Goal: Navigation & Orientation: Find specific page/section

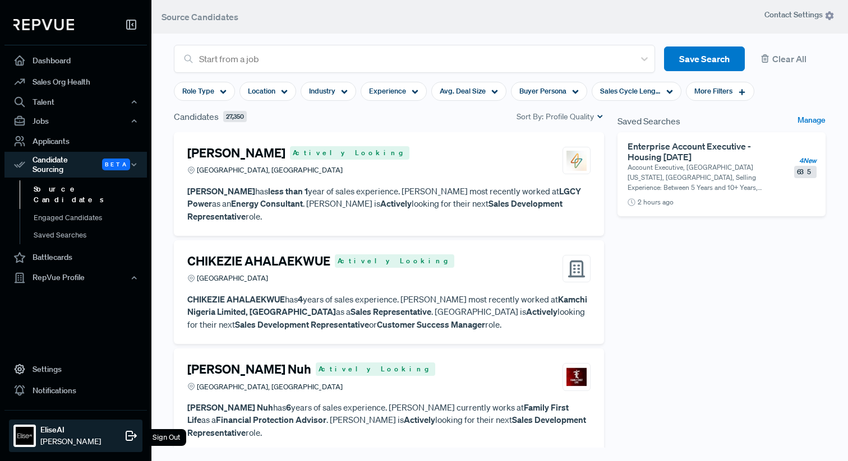
click at [70, 435] on strong "EliseAI" at bounding box center [70, 430] width 61 height 12
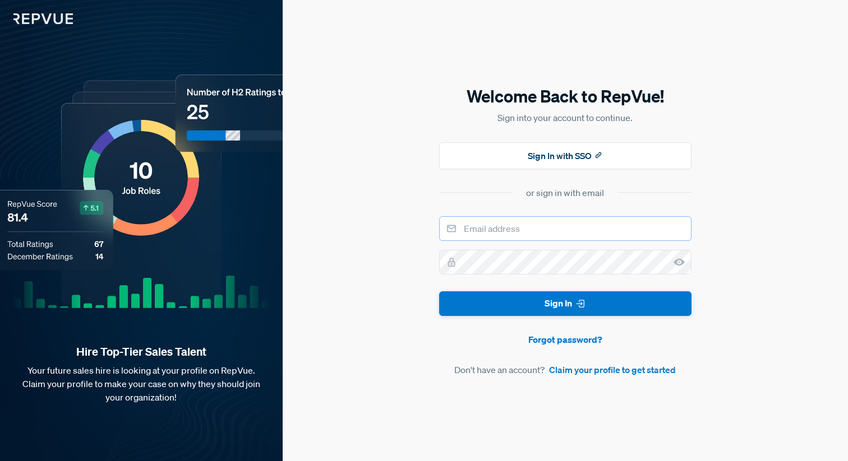
type input "[PERSON_NAME][EMAIL_ADDRESS][DOMAIN_NAME]"
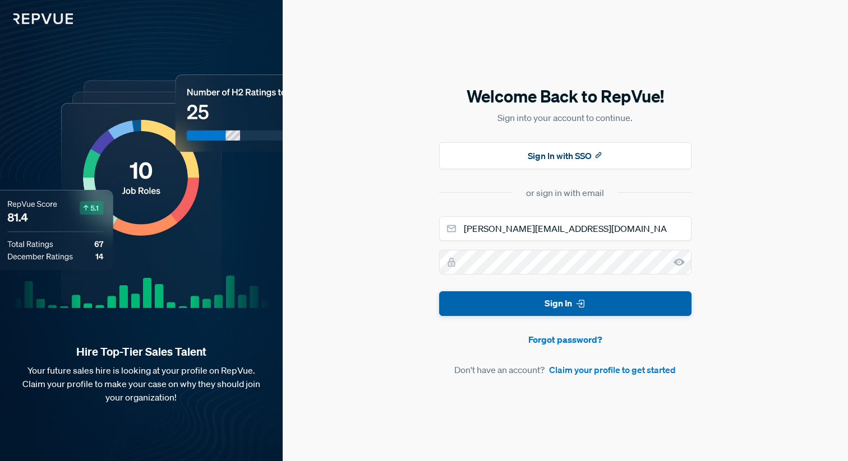
click at [528, 307] on button "Sign In" at bounding box center [565, 304] width 252 height 25
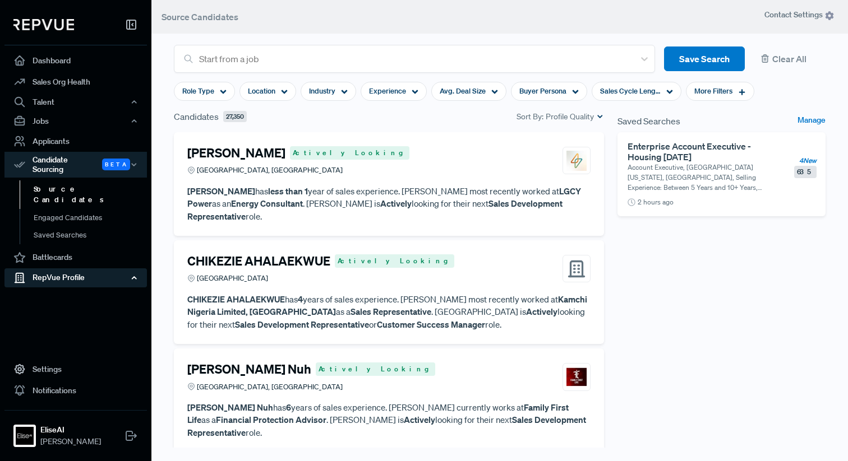
click at [77, 269] on div "RepVue Profile" at bounding box center [75, 278] width 142 height 19
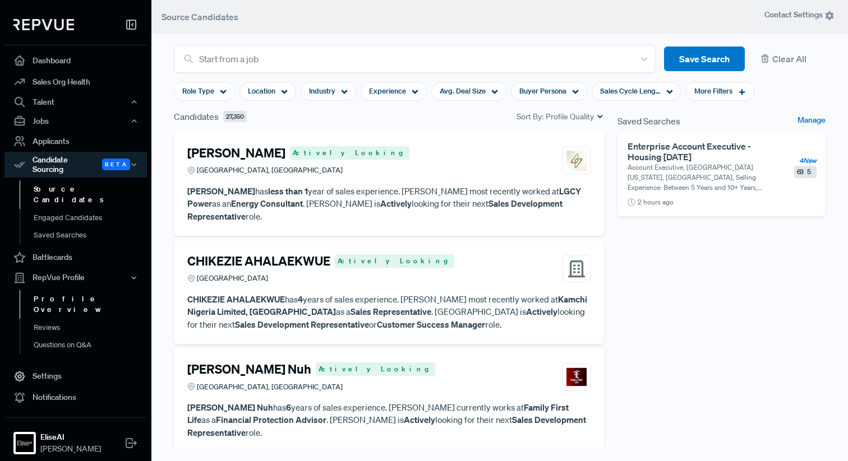
click at [71, 290] on link "Profile Overview" at bounding box center [91, 304] width 142 height 29
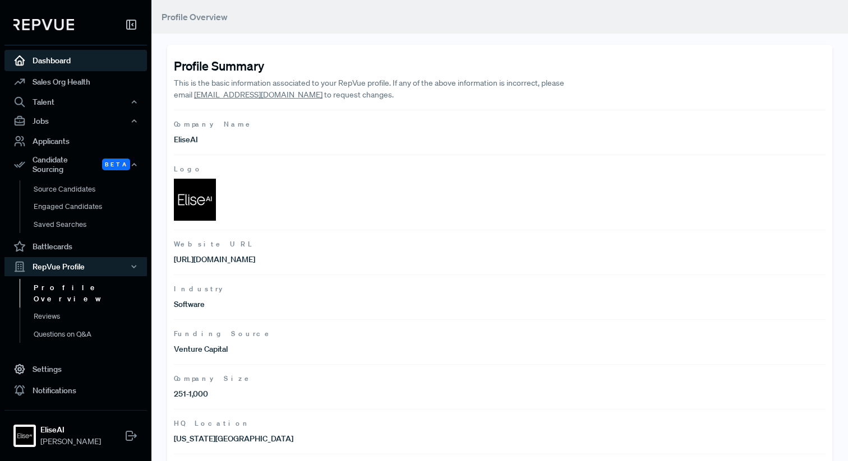
click at [57, 59] on link "Dashboard" at bounding box center [75, 60] width 142 height 21
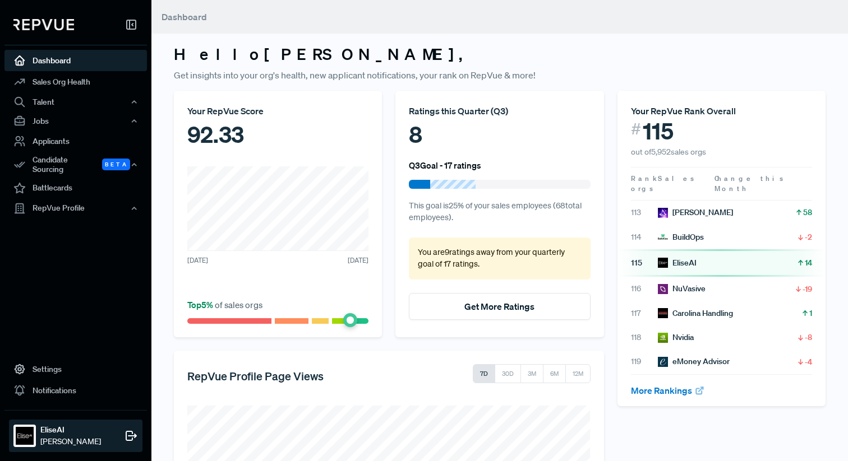
click at [63, 446] on span "[PERSON_NAME]" at bounding box center [70, 442] width 61 height 12
